Goal: Check status: Check status

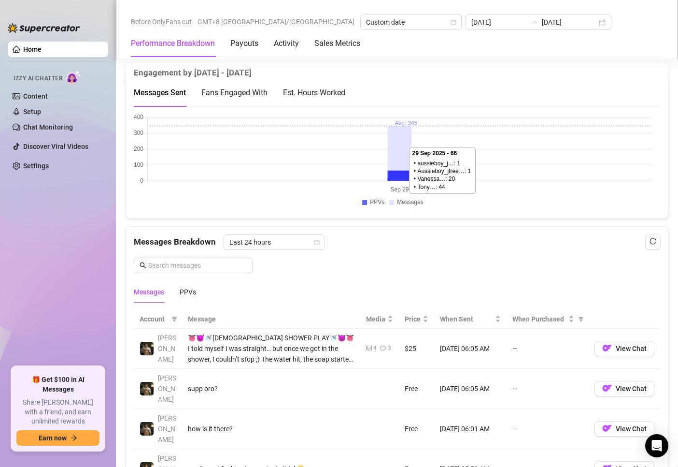
scroll to position [773, 0]
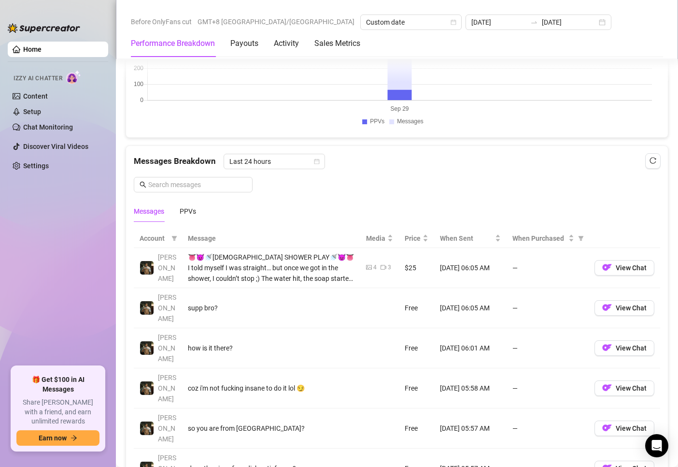
click at [200, 209] on div "Messages PPVs" at bounding box center [397, 211] width 527 height 22
click at [194, 212] on div "PPVs" at bounding box center [188, 211] width 16 height 11
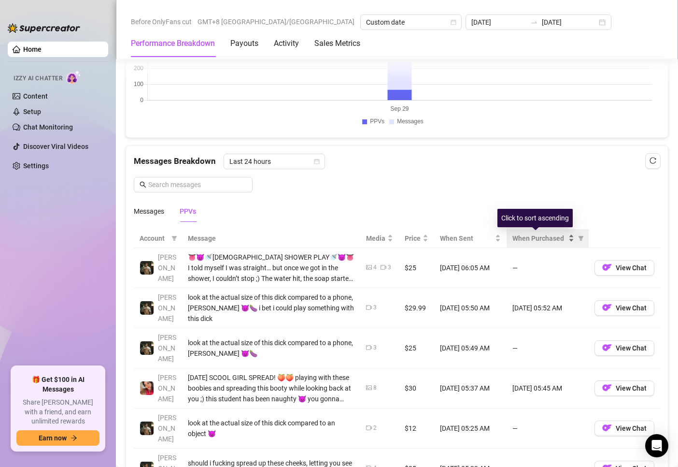
click at [531, 238] on span "When Purchased" at bounding box center [540, 238] width 54 height 11
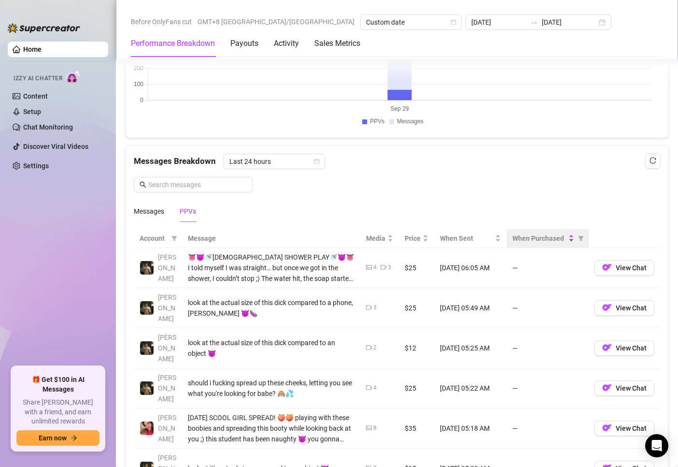
click at [534, 241] on span "When Purchased" at bounding box center [540, 238] width 54 height 11
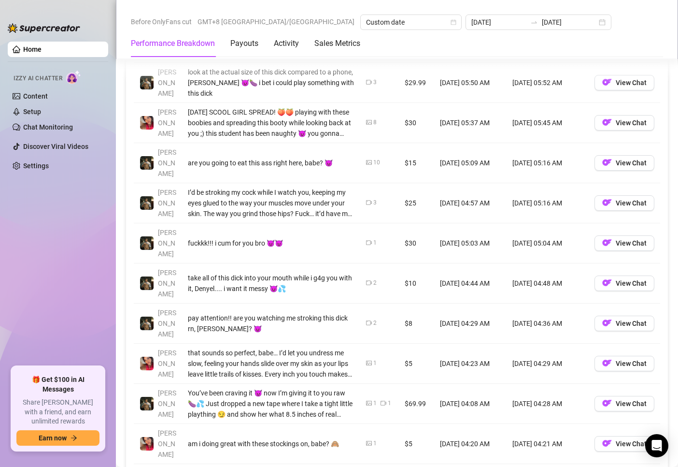
scroll to position [966, 0]
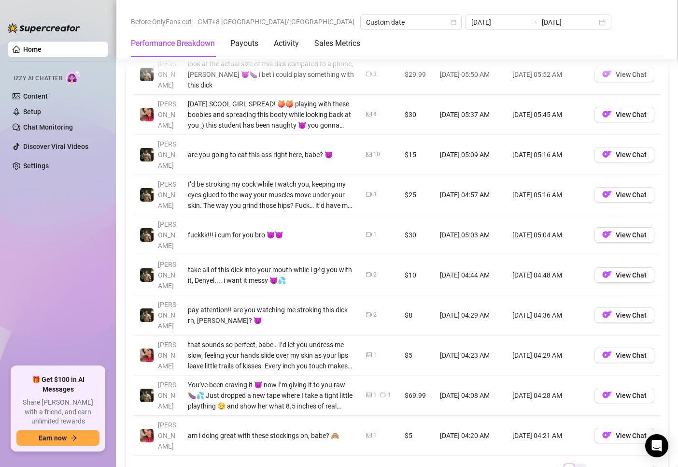
click at [577, 464] on link "2" at bounding box center [581, 469] width 11 height 11
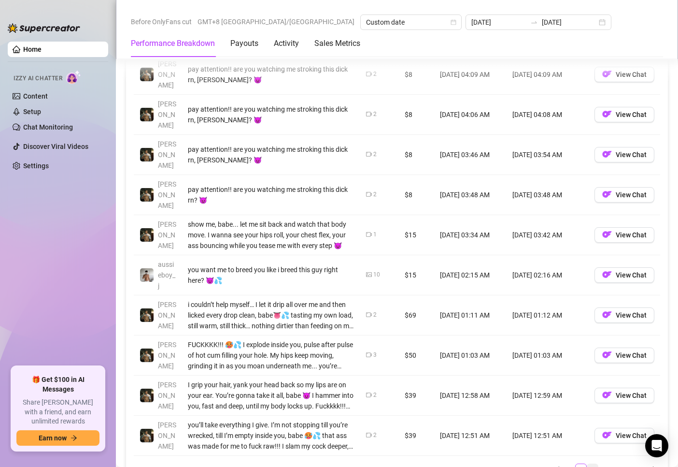
click at [590, 464] on link "3" at bounding box center [593, 469] width 11 height 11
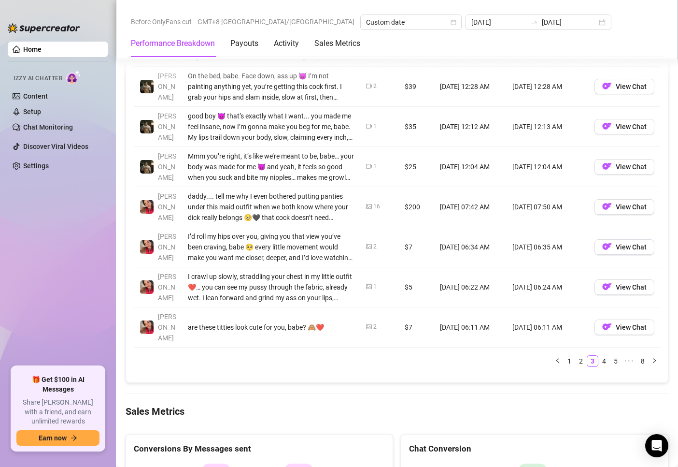
scroll to position [1111, 0]
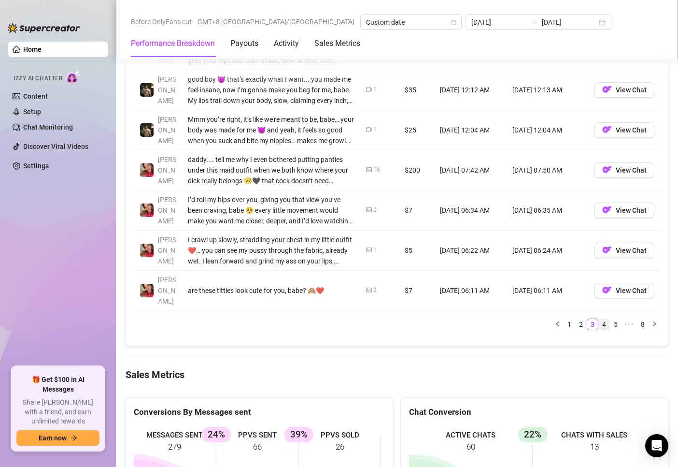
click at [599, 319] on link "4" at bounding box center [604, 324] width 11 height 11
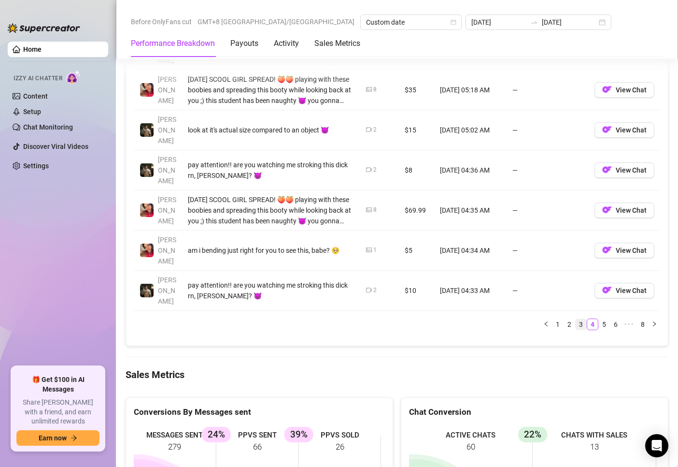
click at [576, 319] on link "3" at bounding box center [581, 324] width 11 height 11
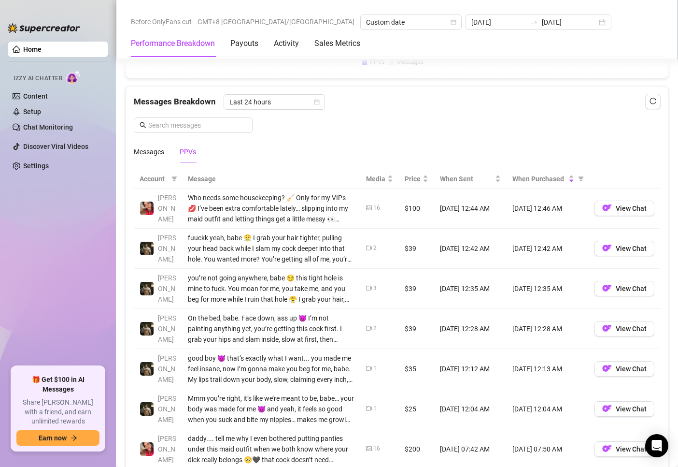
scroll to position [822, 0]
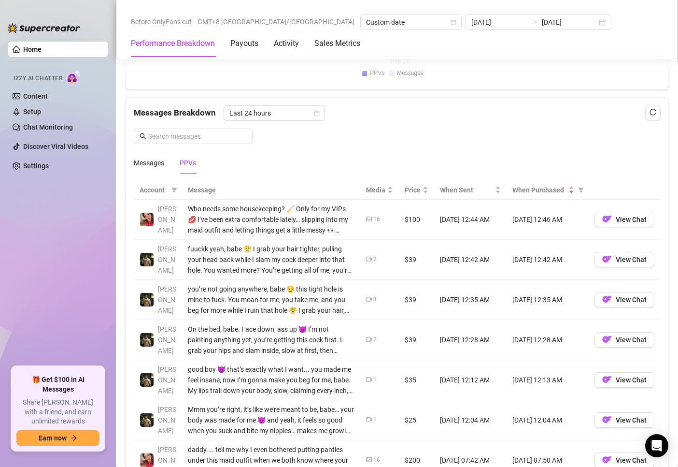
click at [474, 144] on div "Messages Breakdown Last 24 hours Messages PPVs" at bounding box center [397, 139] width 527 height 68
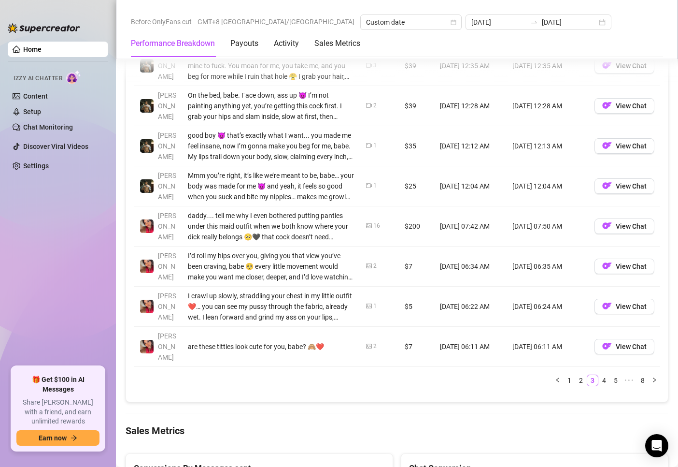
scroll to position [1111, 0]
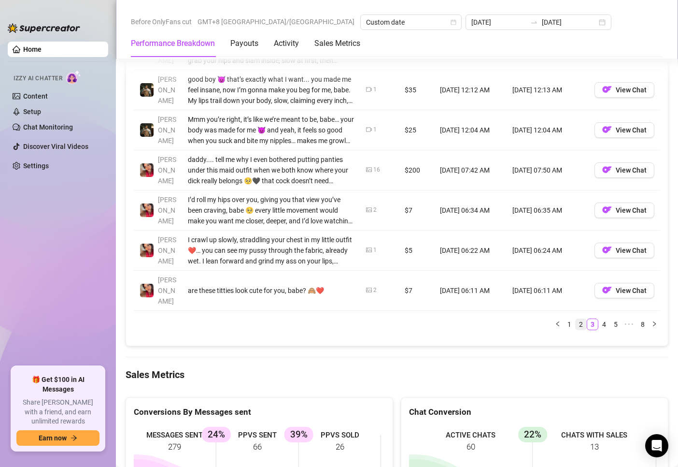
click at [576, 319] on link "2" at bounding box center [581, 324] width 11 height 11
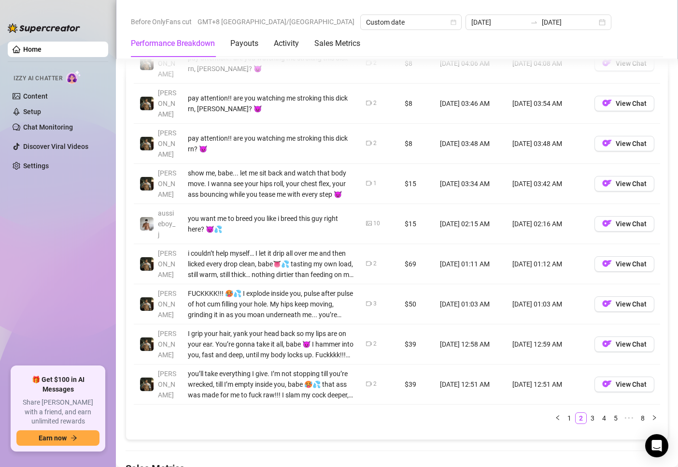
scroll to position [1063, 0]
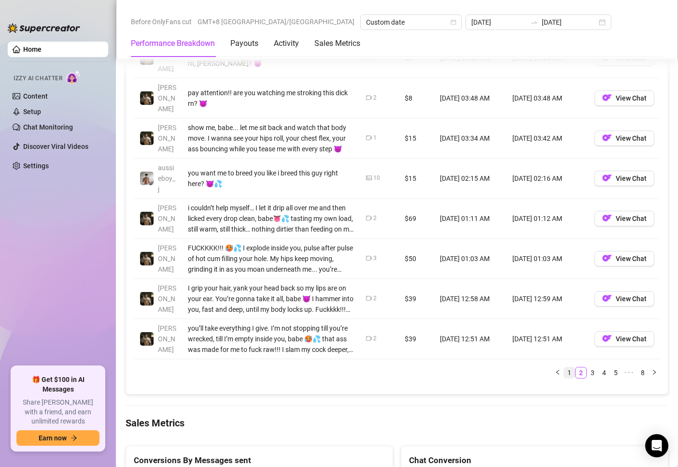
click at [565, 367] on link "1" at bounding box center [569, 372] width 11 height 11
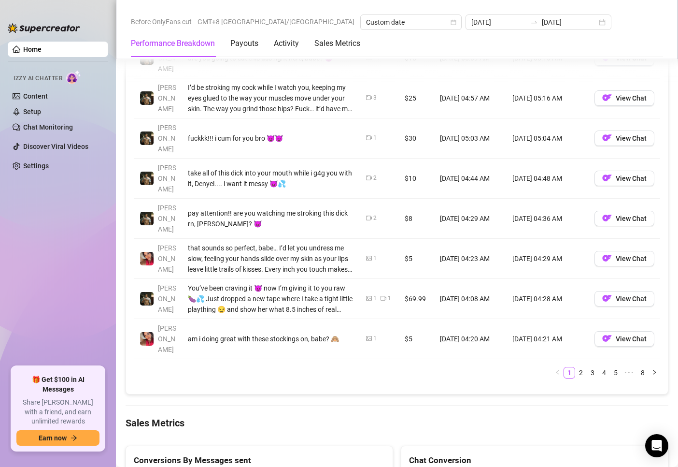
click at [588, 367] on link "3" at bounding box center [593, 372] width 11 height 11
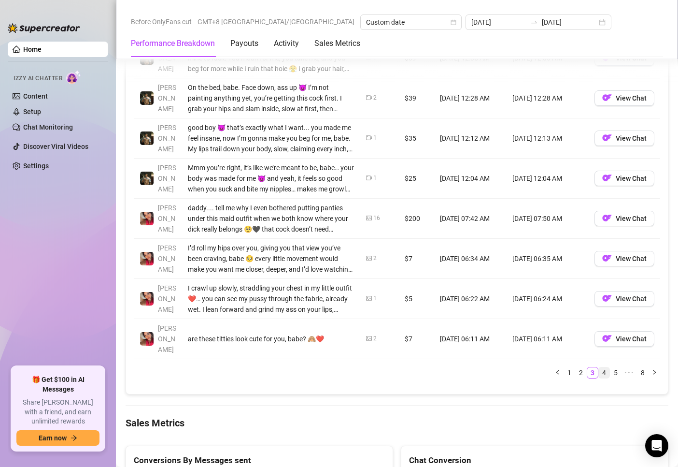
click at [599, 367] on link "4" at bounding box center [604, 372] width 11 height 11
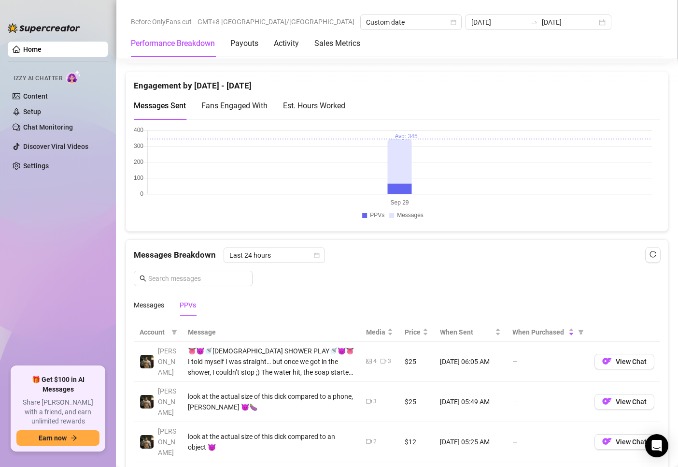
scroll to position [677, 0]
